Goal: Book appointment/travel/reservation

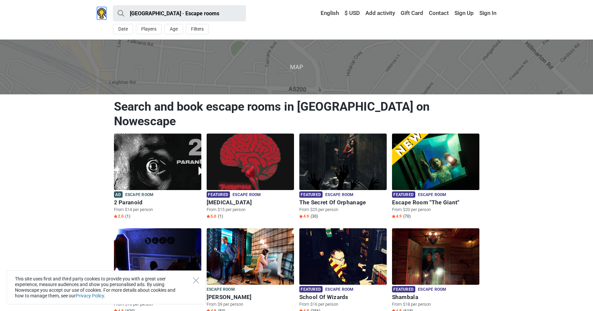
click at [99, 14] on img at bounding box center [101, 13] width 9 height 11
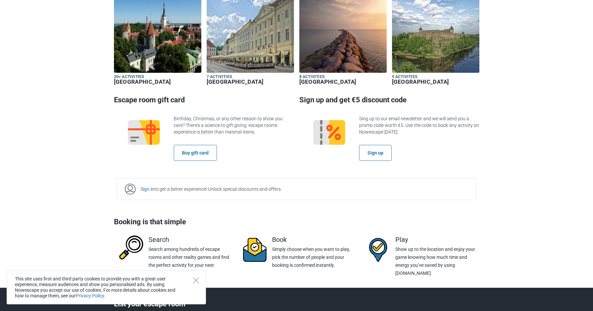
scroll to position [1077, 0]
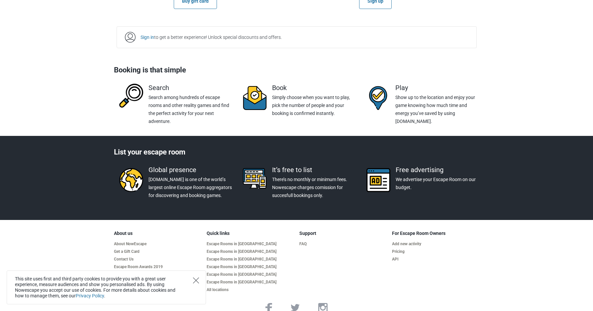
click at [196, 279] on icon "Close" at bounding box center [196, 280] width 6 height 6
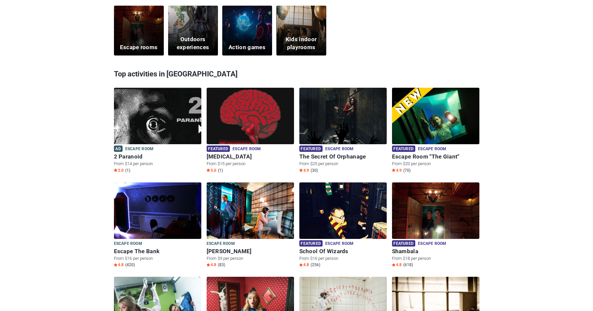
scroll to position [225, 0]
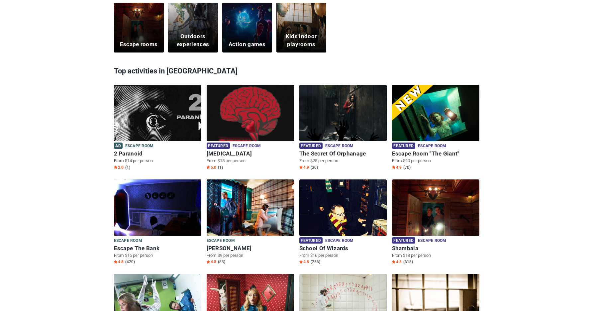
click at [152, 119] on img at bounding box center [157, 117] width 87 height 65
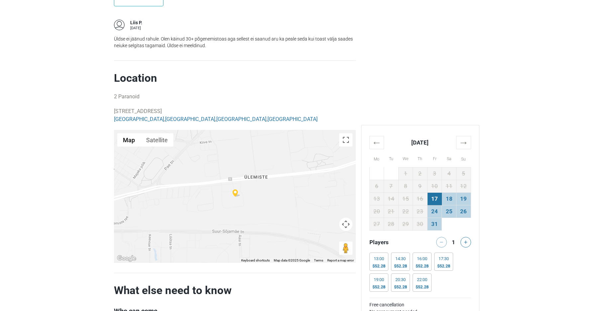
scroll to position [813, 0]
